Goal: Find specific page/section

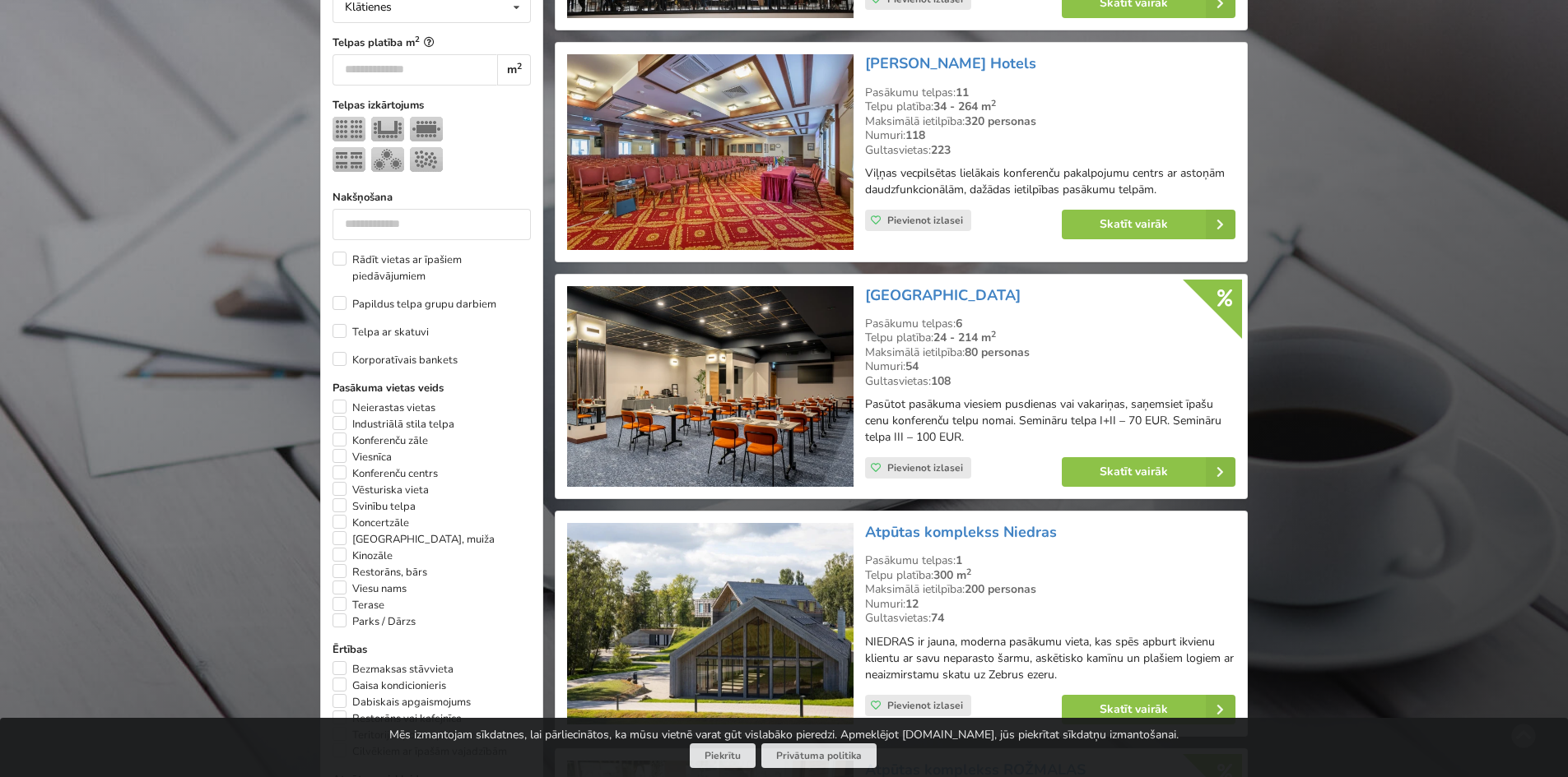
scroll to position [658, 0]
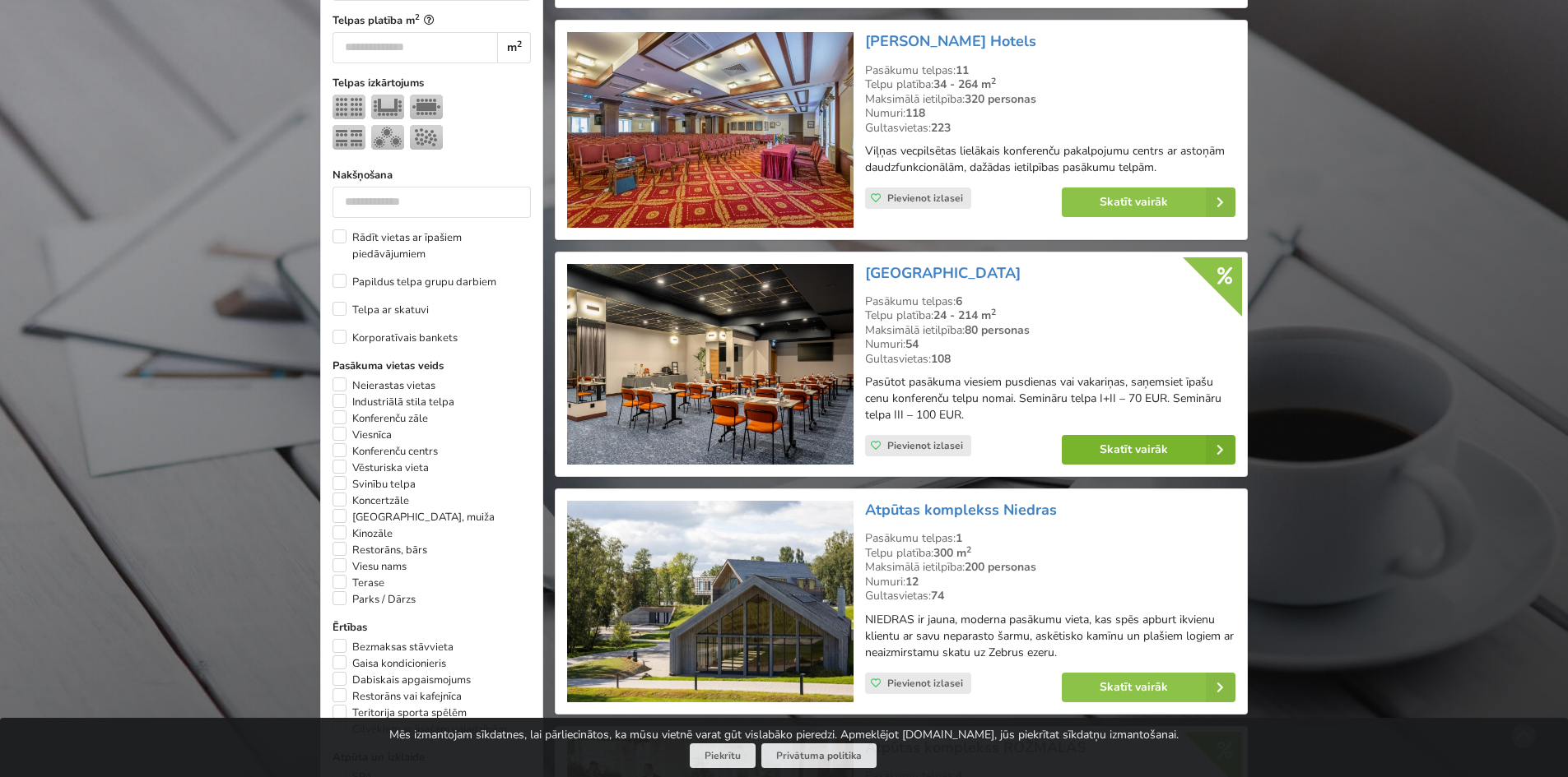
click at [1182, 451] on link "Skatīt vairāk" at bounding box center [1149, 449] width 174 height 30
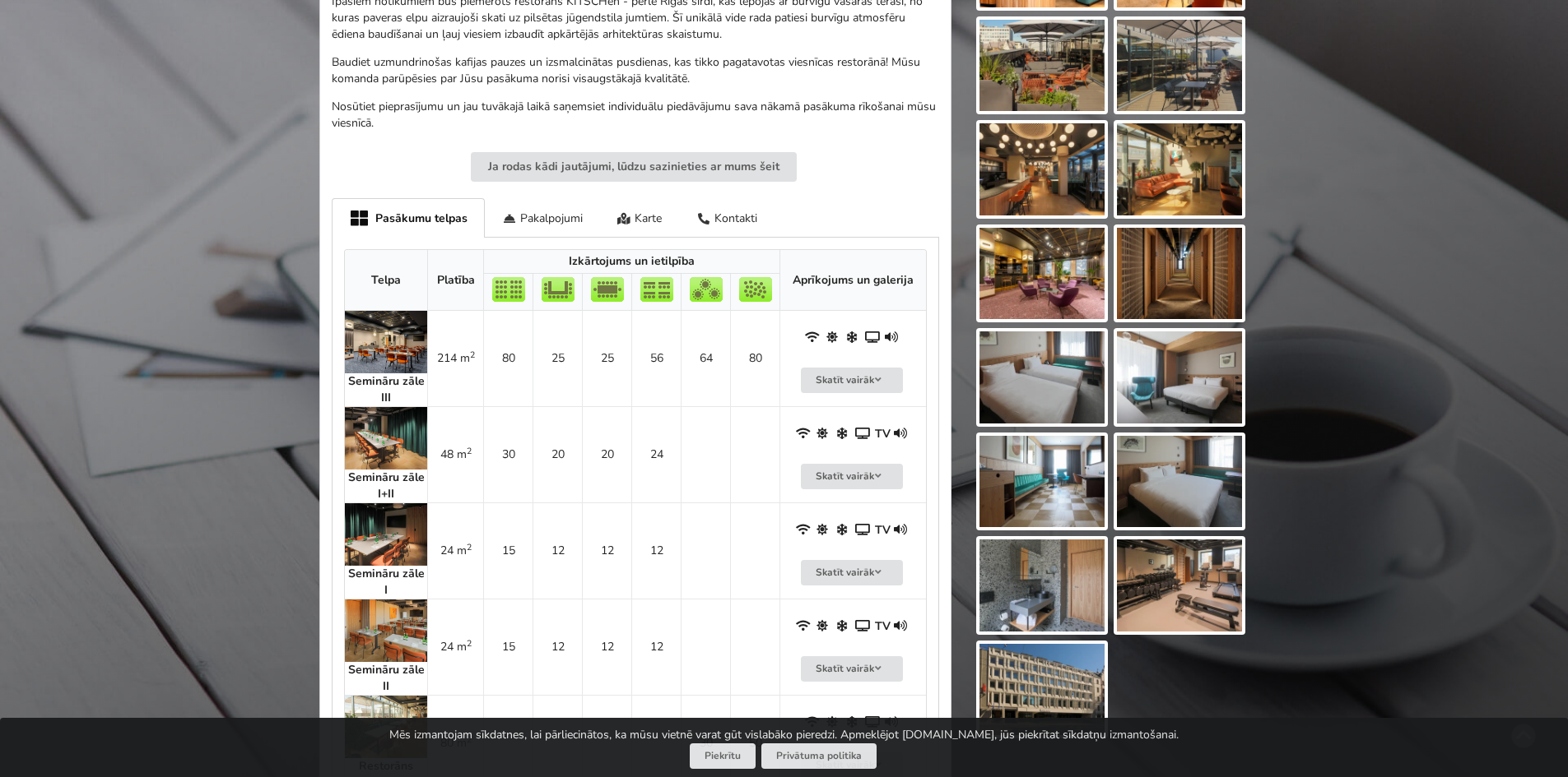
scroll to position [658, 0]
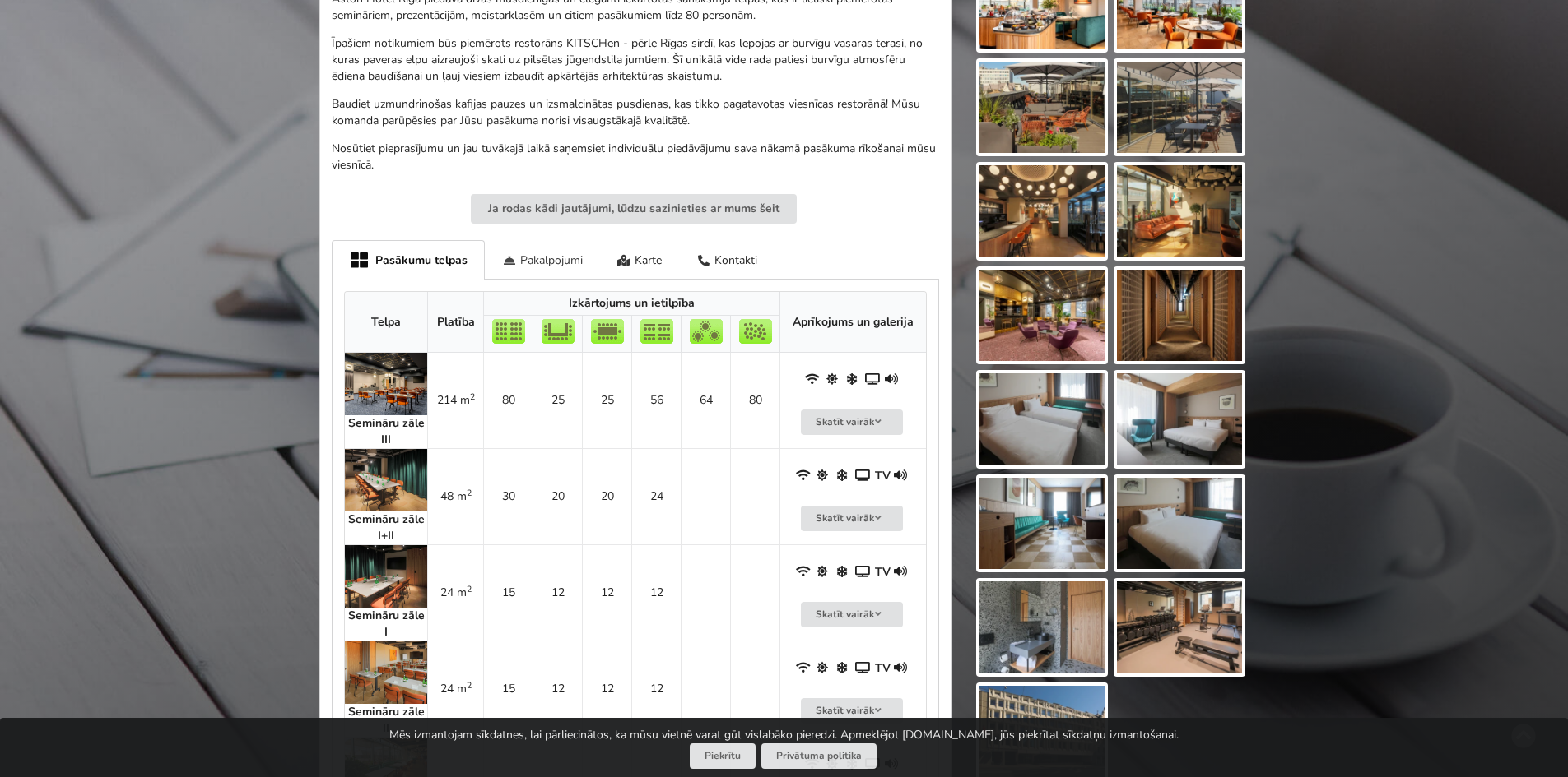
click at [558, 263] on div "Pakalpojumi" at bounding box center [542, 259] width 115 height 39
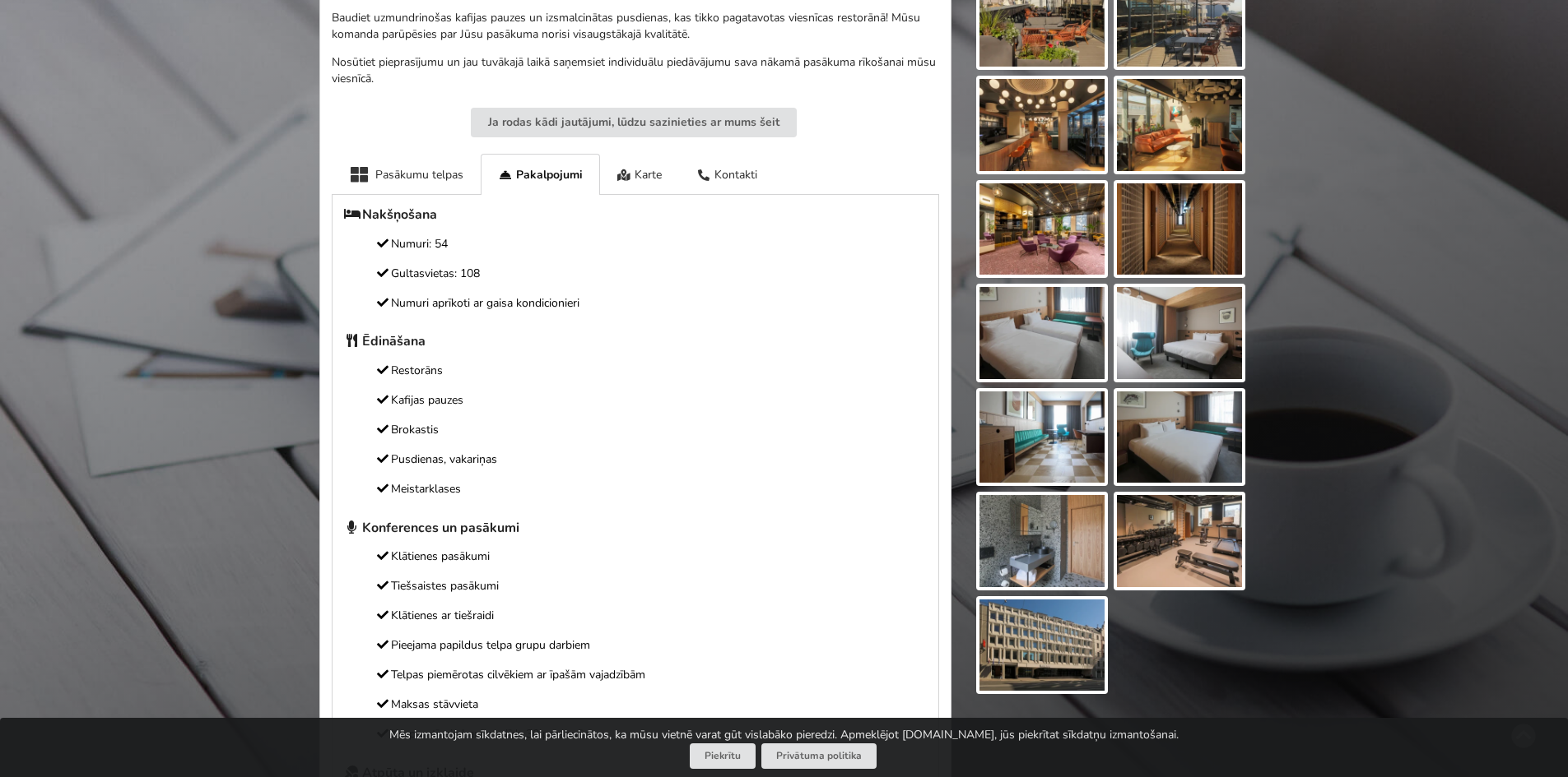
scroll to position [740, 0]
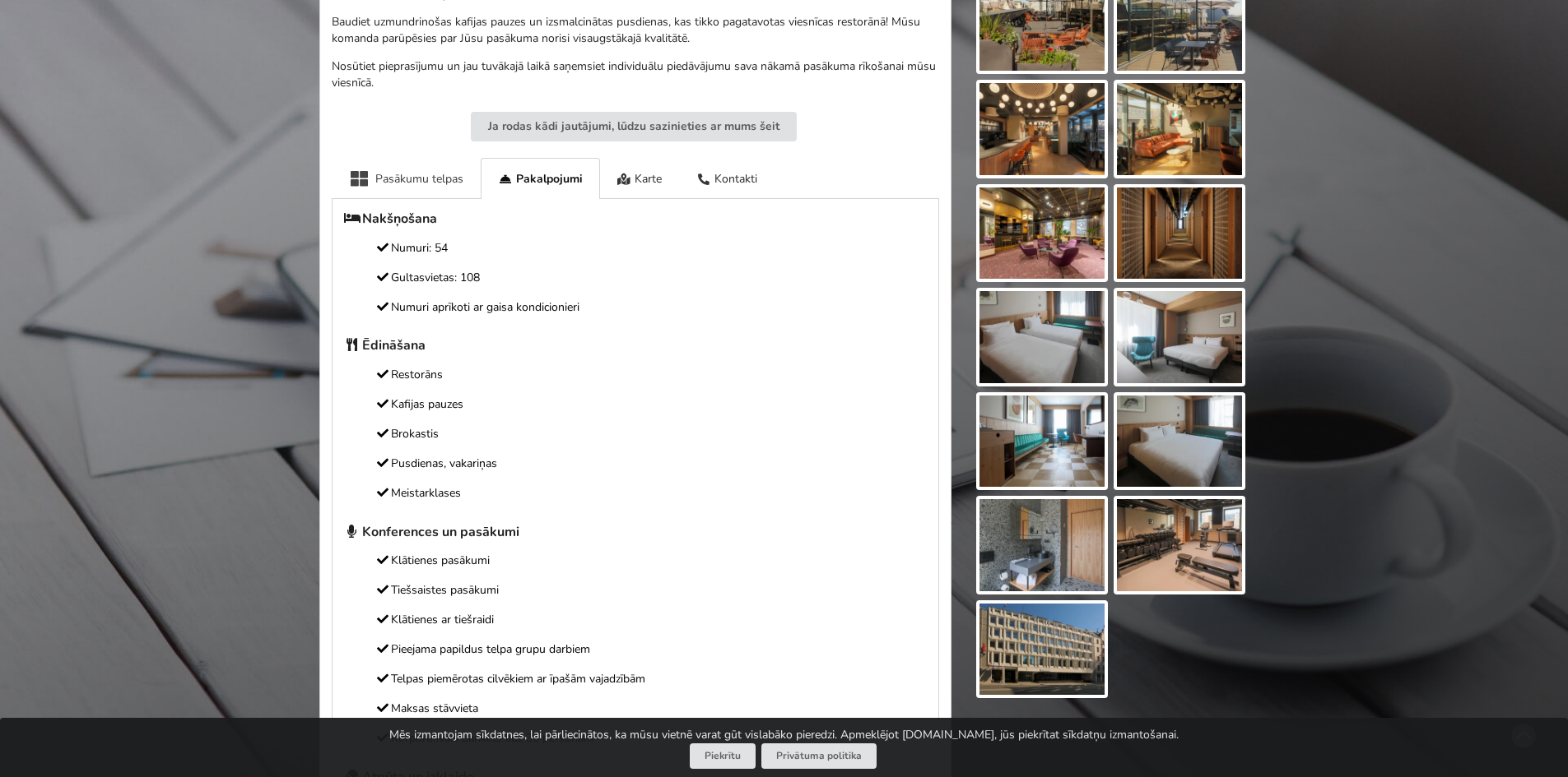
click at [435, 180] on div "Pasākumu telpas" at bounding box center [406, 178] width 149 height 40
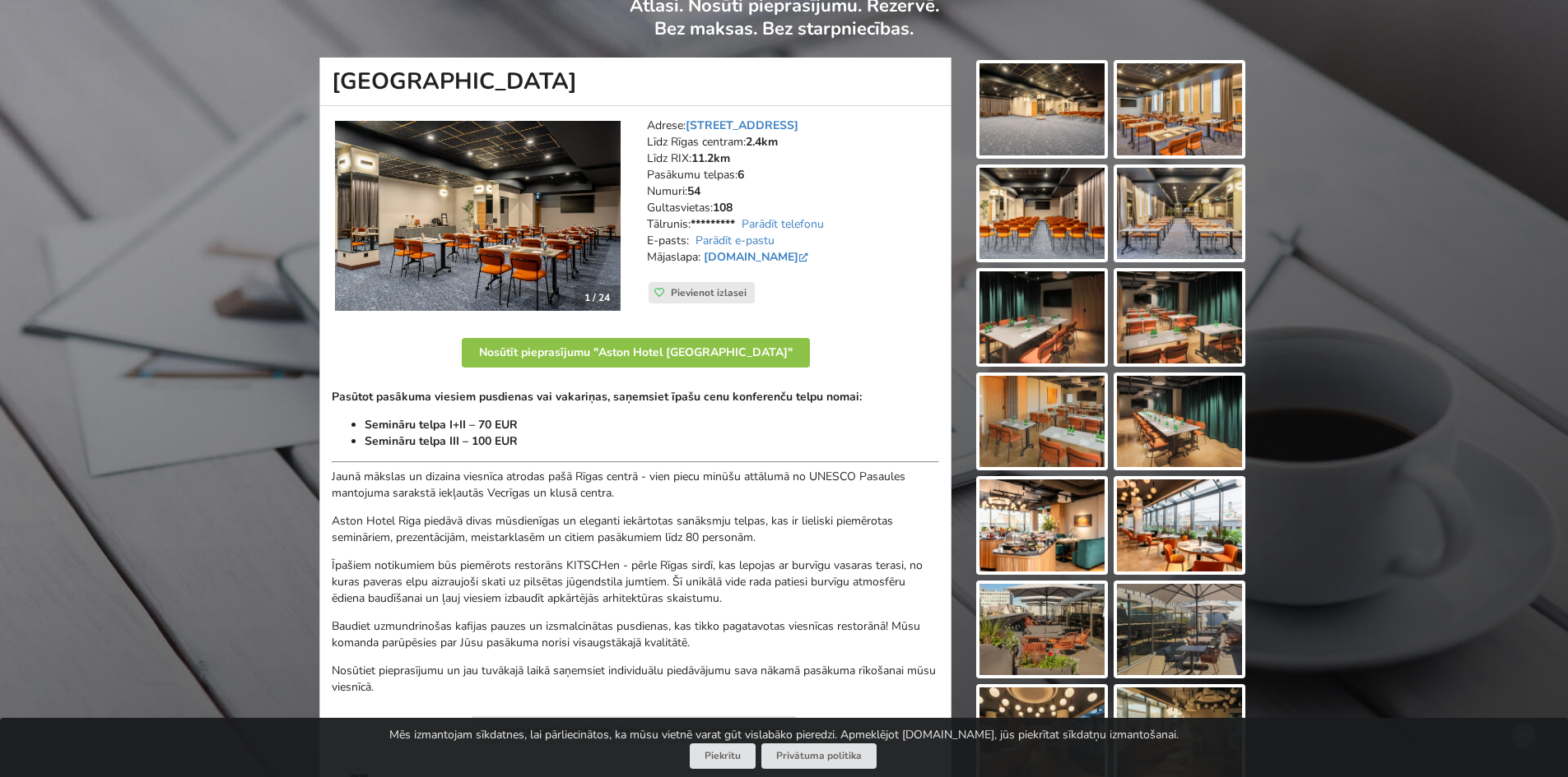
scroll to position [165, 0]
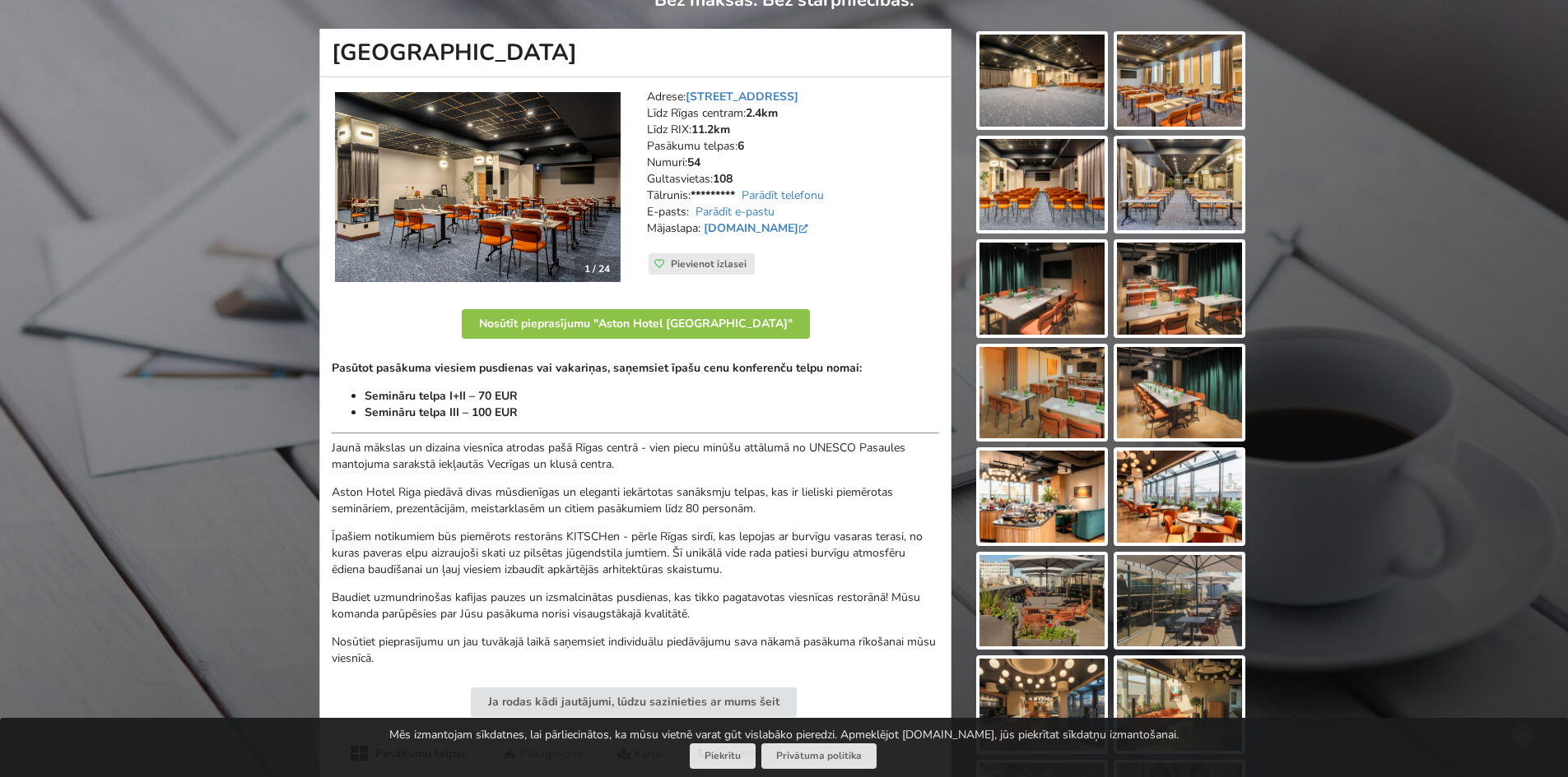
drag, startPoint x: 521, startPoint y: 56, endPoint x: 324, endPoint y: 53, distance: 197.0
click at [324, 53] on h1 "[GEOGRAPHIC_DATA]" at bounding box center [635, 53] width 632 height 48
copy h1 "[GEOGRAPHIC_DATA]"
click at [860, 268] on div "Adrese: Brīvības iela 48/50, Rīga Līdz Rīgas centram: 2.4km Līdz RIX: 11.2km Pa…" at bounding box center [793, 187] width 315 height 221
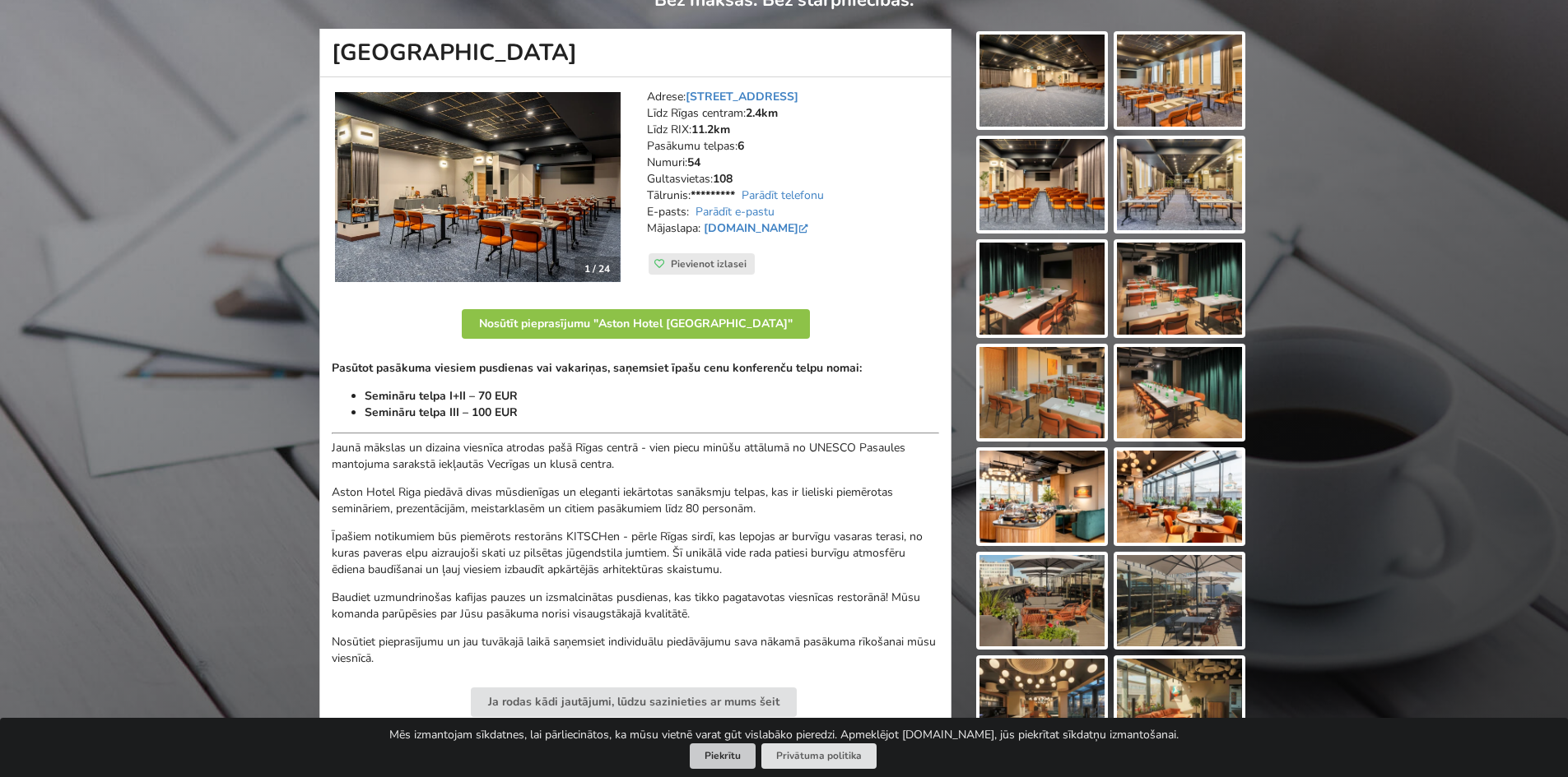
click at [729, 758] on button "Piekrītu" at bounding box center [722, 756] width 66 height 25
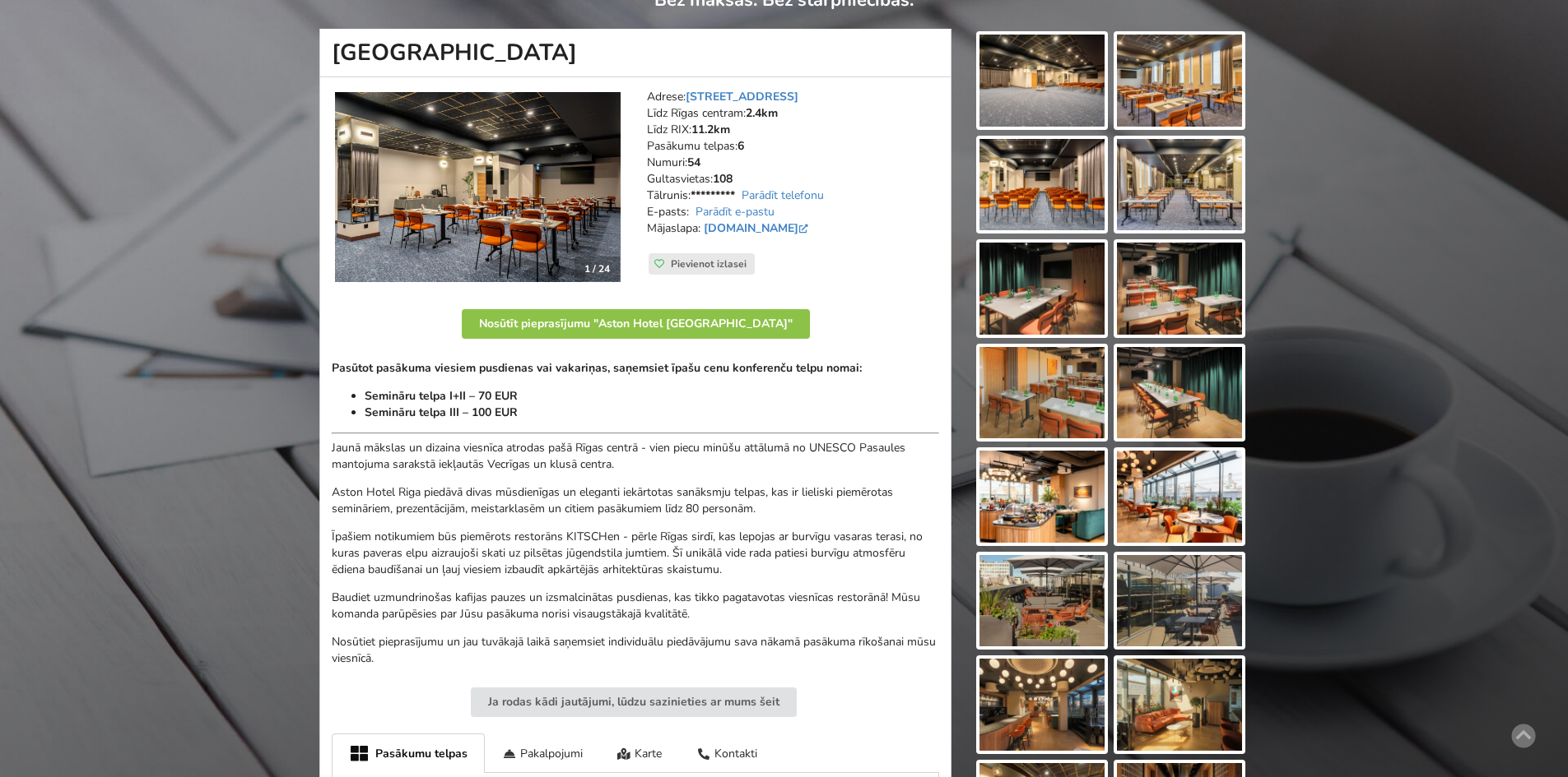
click at [239, 53] on div "Atrodi savu ideālo pasākuma norises vietu Atlasi. Nosūti pieprasījumu. Rezervē.…" at bounding box center [784, 714] width 1568 height 1630
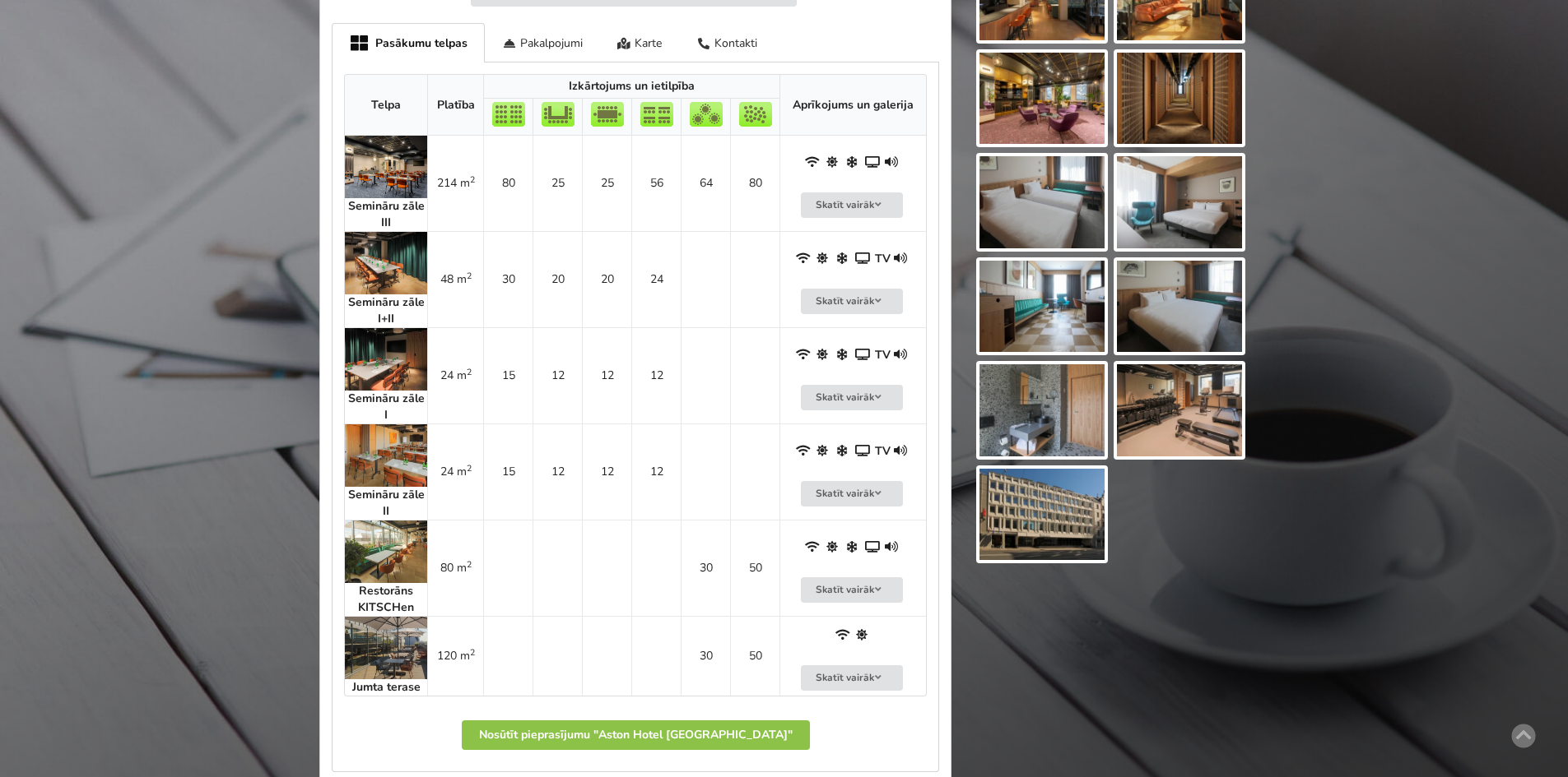
scroll to position [905, 0]
